Goal: Entertainment & Leisure: Browse casually

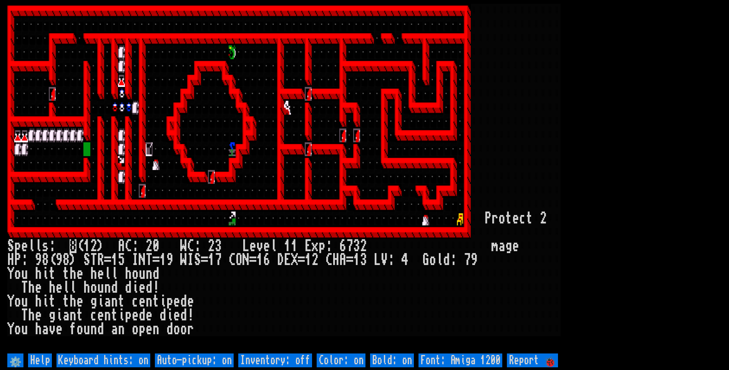
click at [527, 202] on div at bounding box center [529, 205] width 7 height 14
click at [219, 364] on off "Auto-pickup: on" at bounding box center [194, 360] width 79 height 14
type off "Auto-pickup: off"
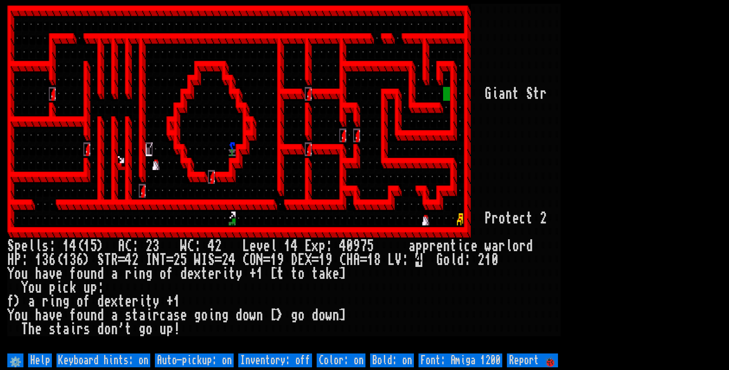
click at [188, 360] on off "Auto-pickup: on" at bounding box center [194, 360] width 79 height 14
type off "Auto-pickup: off"
